Goal: Task Accomplishment & Management: Manage account settings

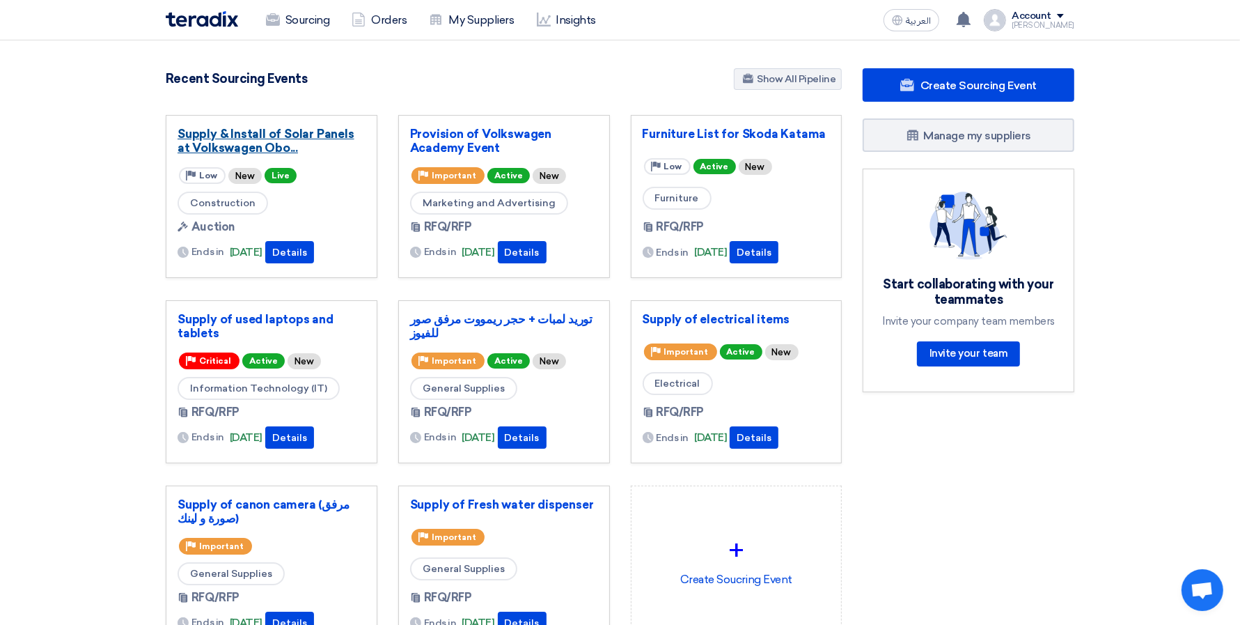
click at [255, 146] on link "Supply & Install of Solar Panels at Volkswagen Obo..." at bounding box center [272, 141] width 188 height 28
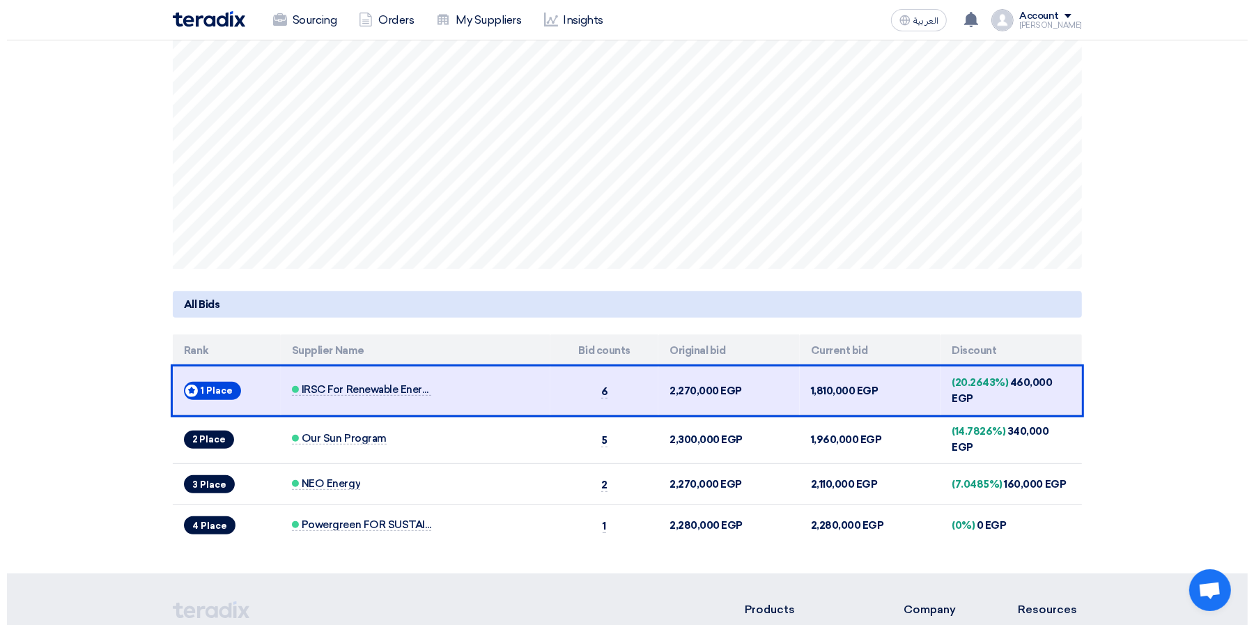
scroll to position [394, 0]
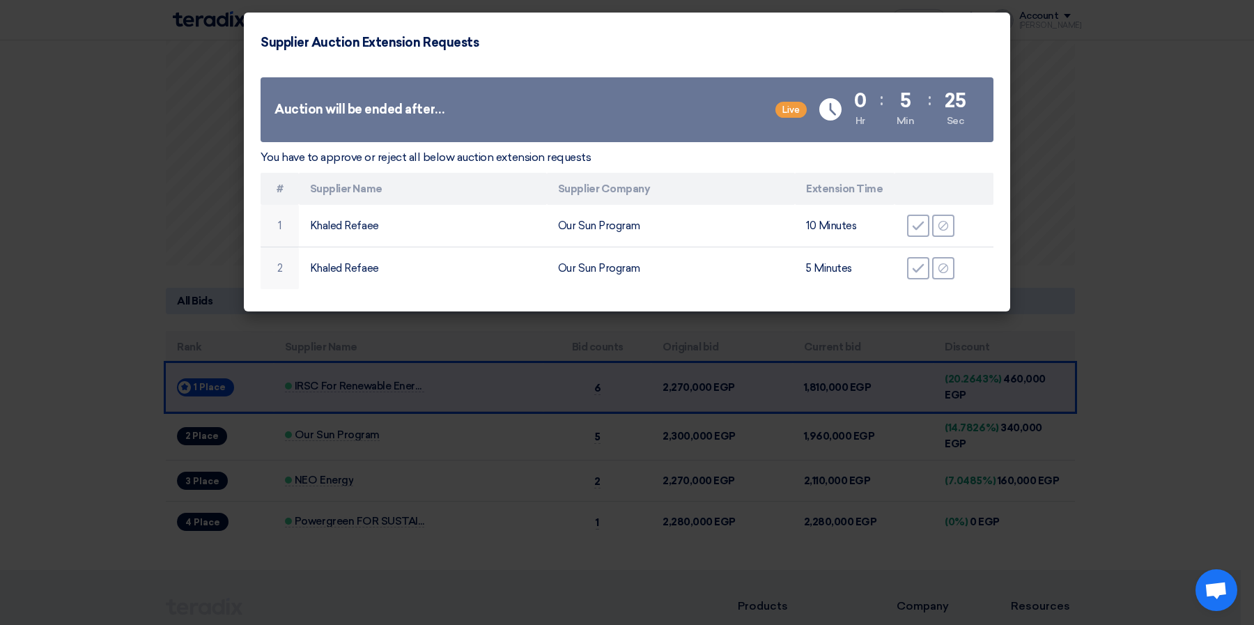
drag, startPoint x: 52, startPoint y: 235, endPoint x: 58, endPoint y: 224, distance: 12.8
click at [58, 224] on modal-container "Supplier Auction Extension Requests Auction will be ended after… Live Time Rema…" at bounding box center [627, 312] width 1254 height 625
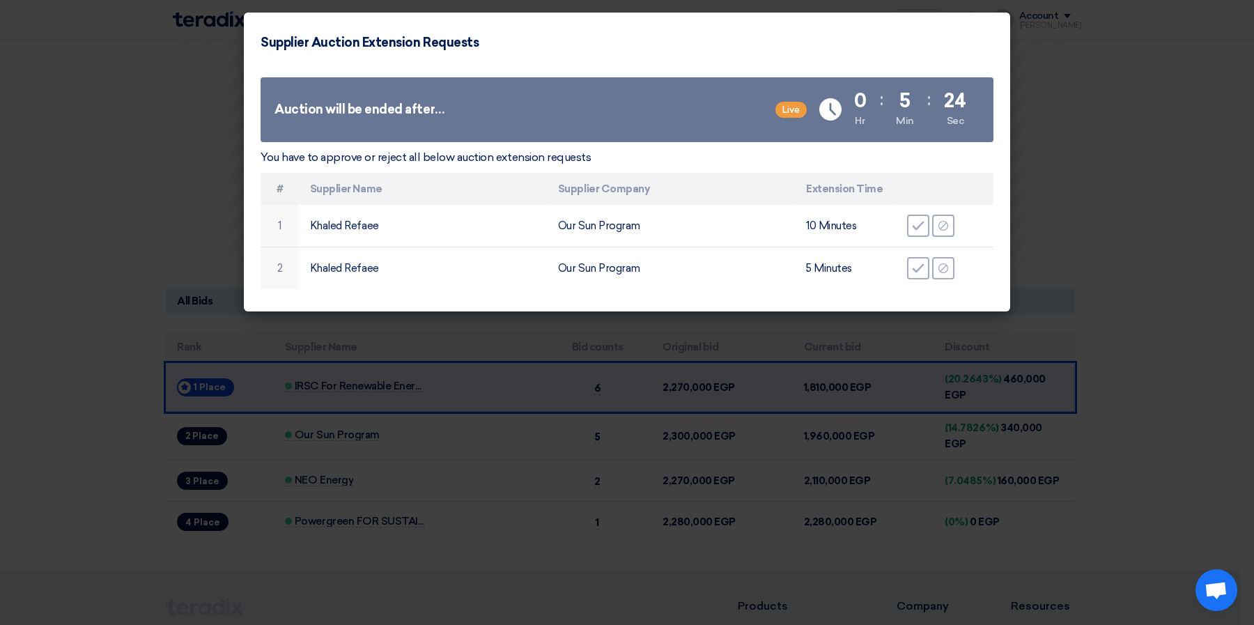
click at [58, 224] on modal-container "Supplier Auction Extension Requests Auction will be ended after… Live Time Rema…" at bounding box center [627, 312] width 1254 height 625
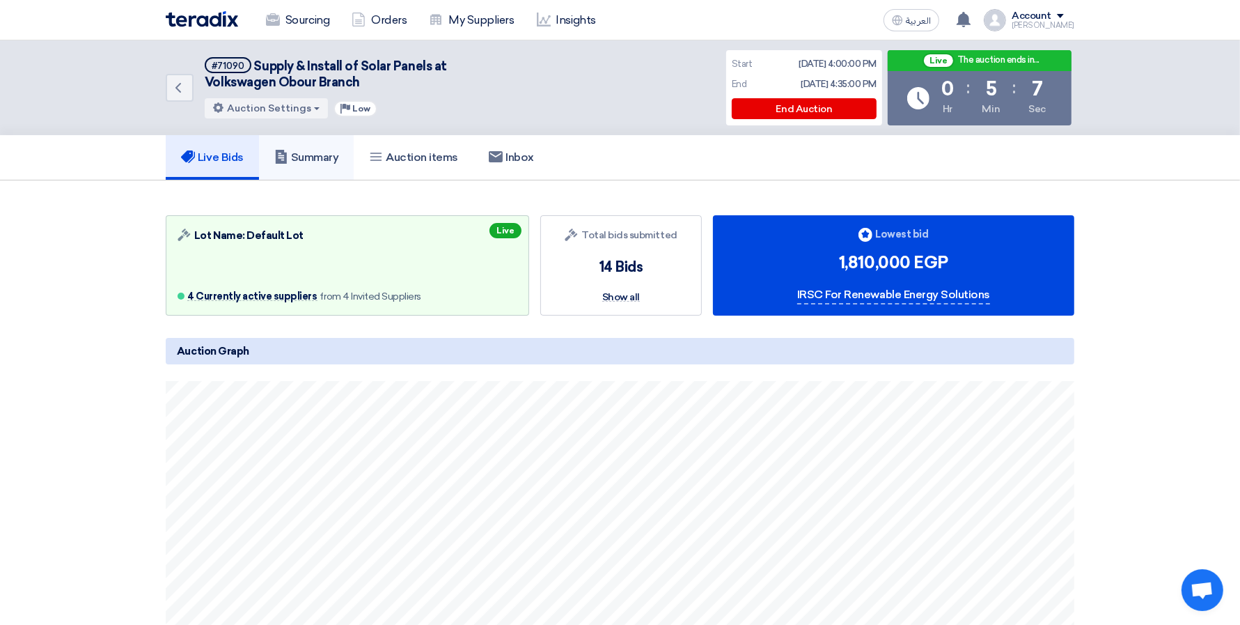
click at [307, 160] on h5 "Summary" at bounding box center [306, 157] width 65 height 14
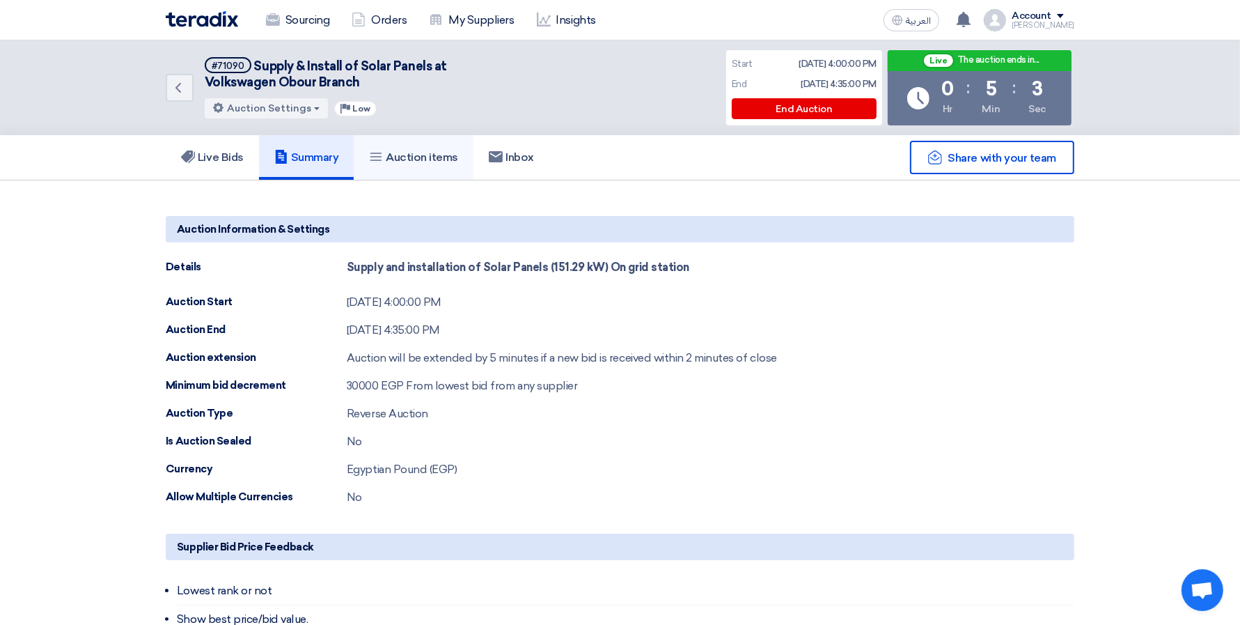
click at [422, 164] on link "Auction items" at bounding box center [414, 157] width 120 height 45
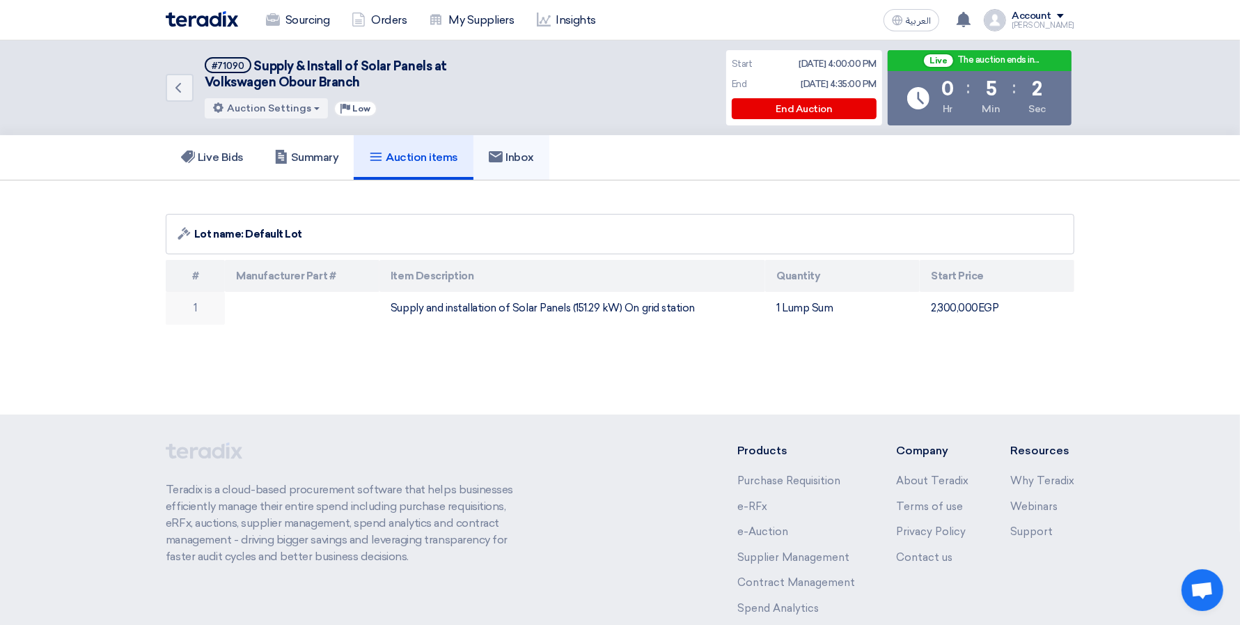
click at [501, 164] on link "Inbox" at bounding box center [512, 157] width 76 height 45
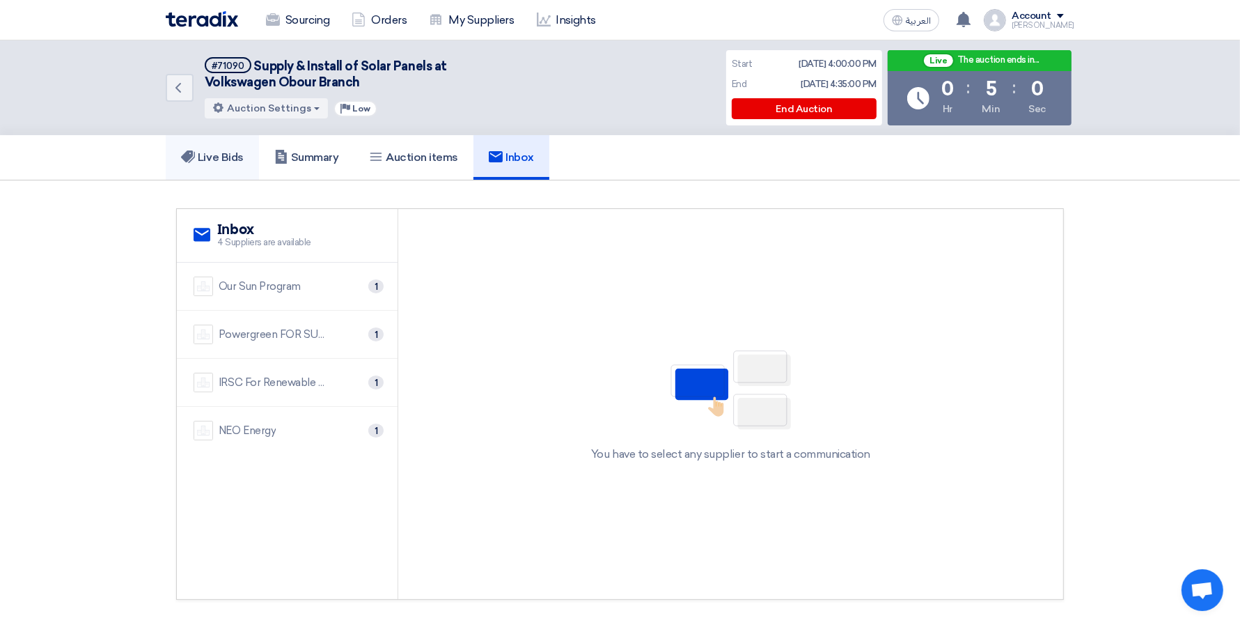
click at [239, 150] on h5 "Live Bids" at bounding box center [212, 157] width 63 height 14
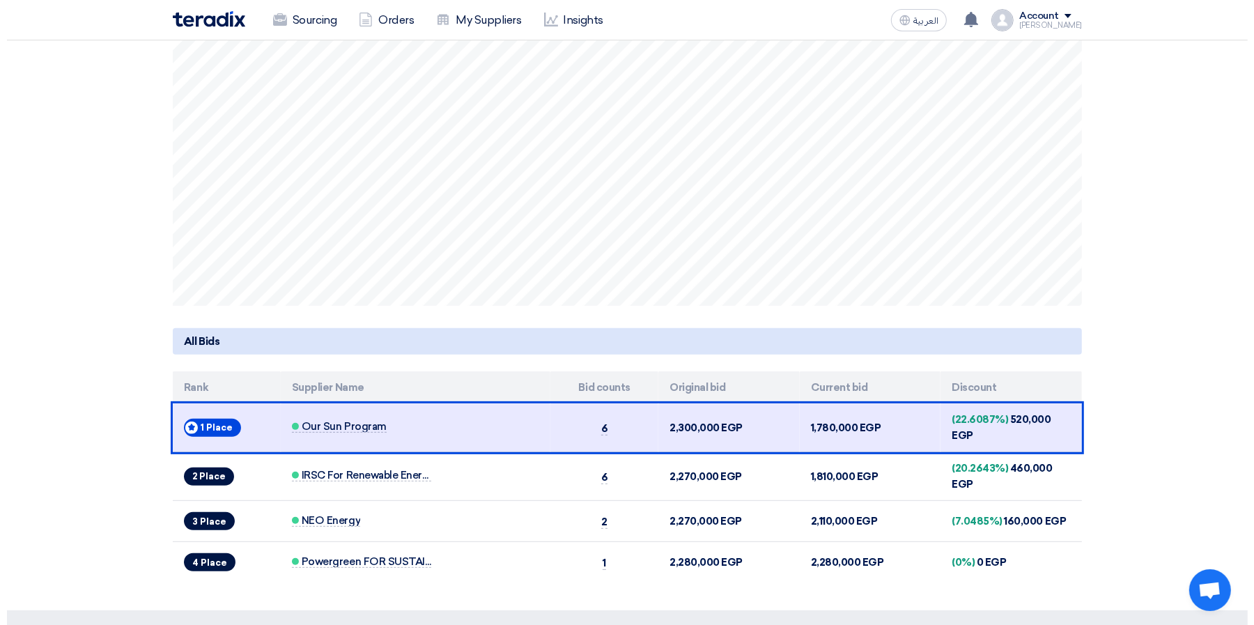
scroll to position [355, 0]
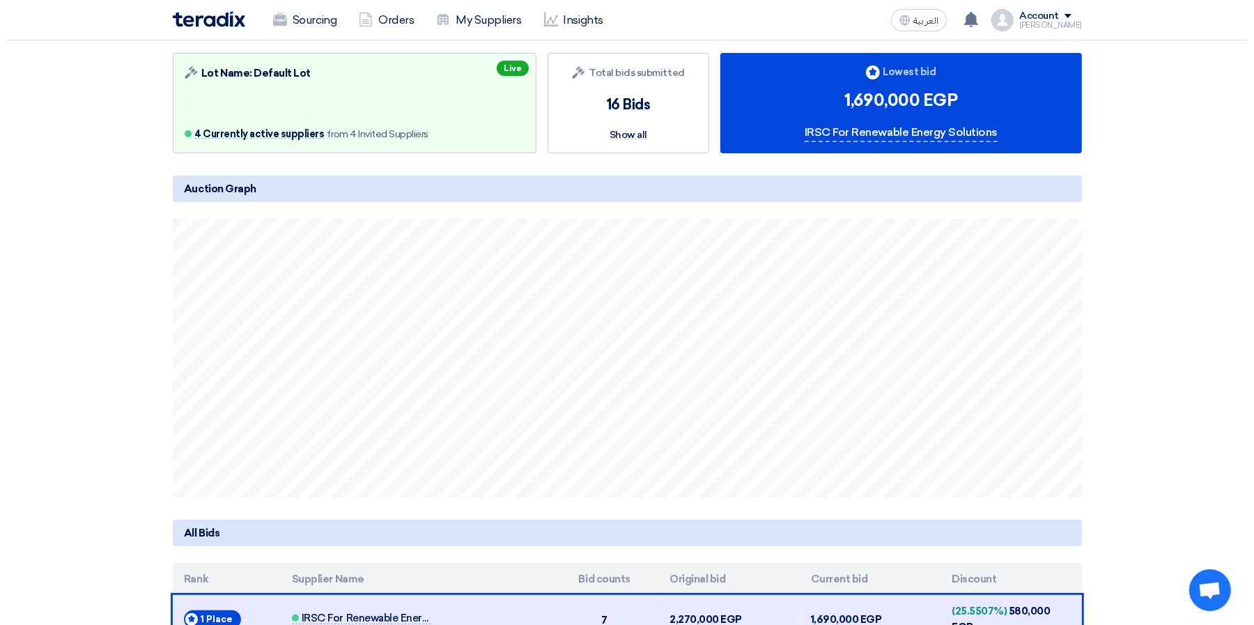
scroll to position [165, 0]
